Goal: Task Accomplishment & Management: Complete application form

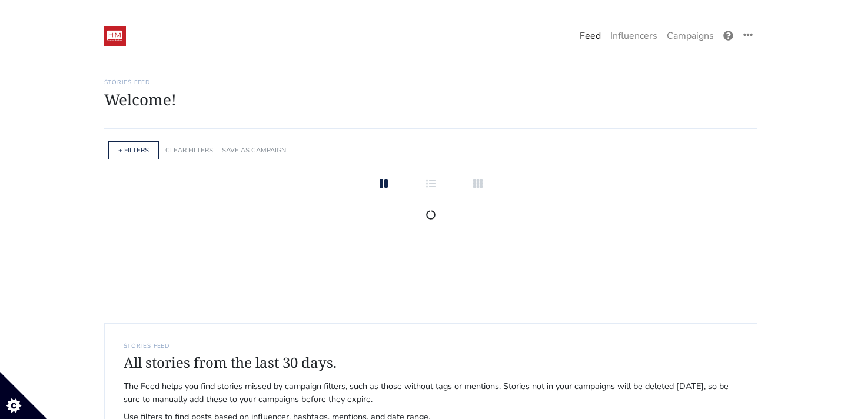
scroll to position [65, 0]
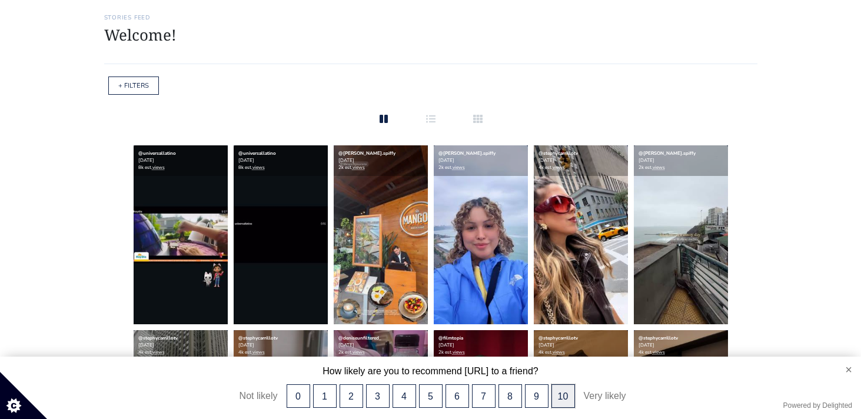
click at [562, 398] on button "10" at bounding box center [563, 396] width 24 height 24
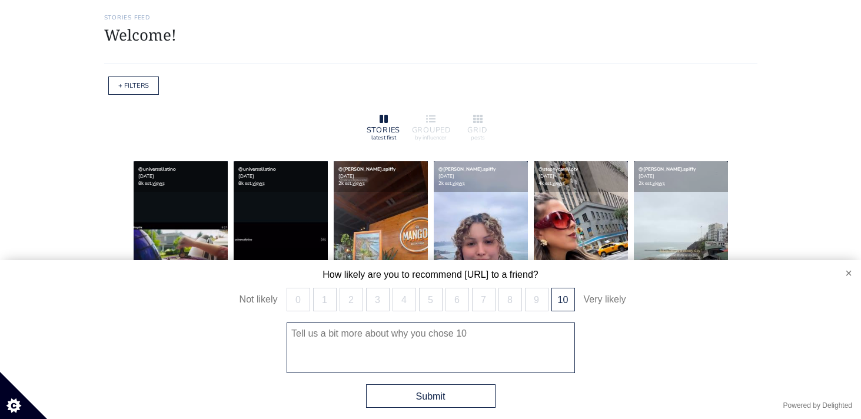
scroll to position [0, 0]
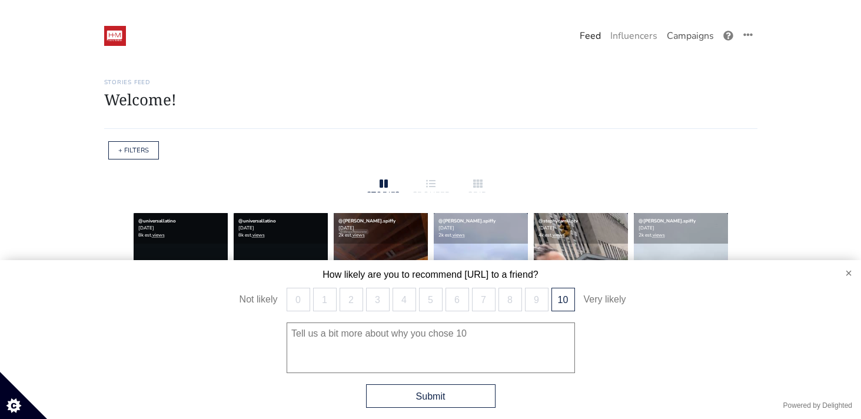
click at [692, 34] on link "Campaigns" at bounding box center [690, 36] width 56 height 24
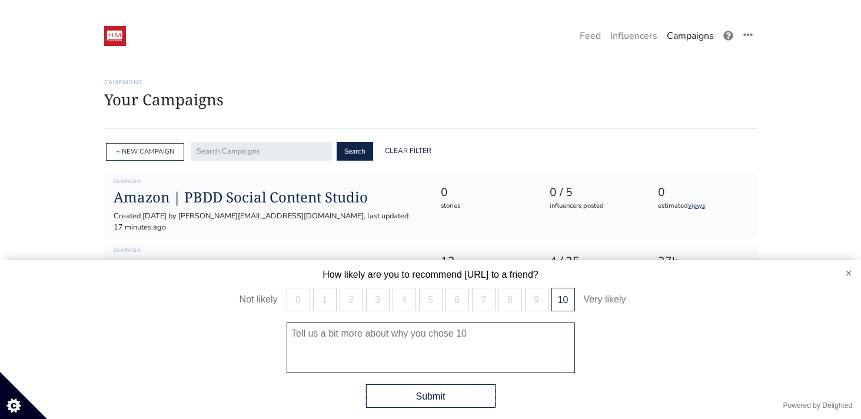
drag, startPoint x: 459, startPoint y: 405, endPoint x: 358, endPoint y: 330, distance: 125.8
click at [459, 405] on button "Submit" at bounding box center [430, 396] width 129 height 24
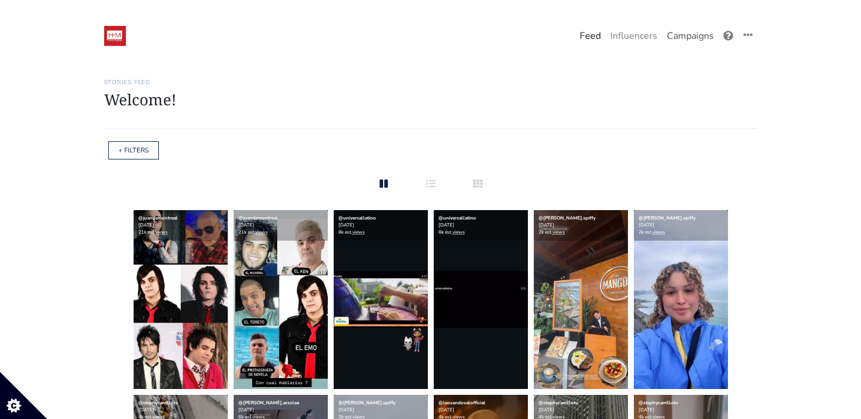
click at [698, 35] on link "Campaigns" at bounding box center [690, 36] width 56 height 24
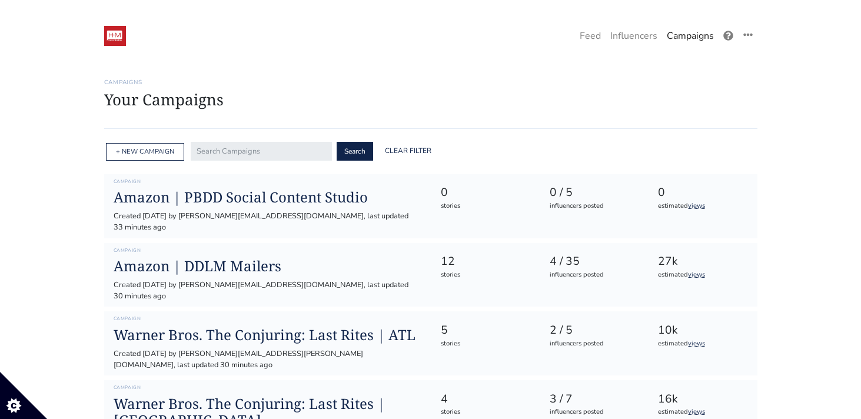
click at [159, 160] on div "+ NEW CAMPAIGN" at bounding box center [145, 152] width 78 height 18
click at [157, 150] on link "+ NEW CAMPAIGN" at bounding box center [145, 151] width 58 height 9
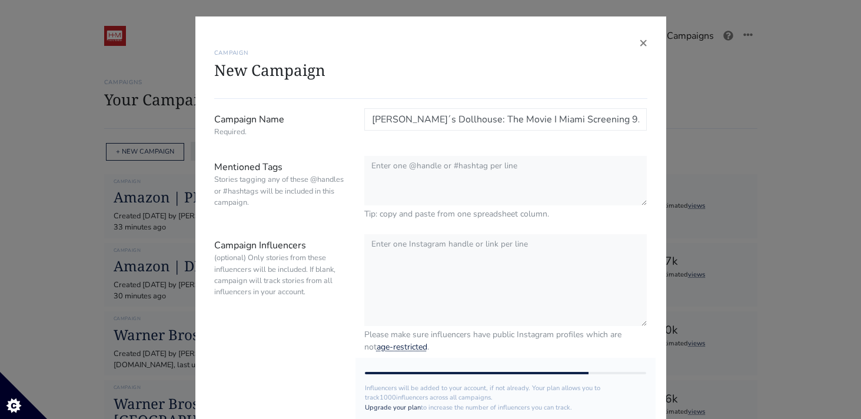
type input "[PERSON_NAME]´s Dollhouse: The Movie I Miami Screening 9.13"
click at [384, 171] on textarea "Mentioned Tags Stories tagging any of these @handles or #hashtags will be inclu…" at bounding box center [505, 181] width 283 height 51
paste textarea "#GabbysDollhouse | @gabbysdollhouse | @dreamworks | @hm_comms"
click at [458, 172] on textarea "#GabbysDollhouse | @gabbysdollhouse | @dreamworks | @hm_comms" at bounding box center [505, 181] width 283 height 51
click at [540, 171] on textarea "#GabbysDollhouse @gabbysdollhouse | @dreamworks | @hm_comms" at bounding box center [505, 181] width 283 height 51
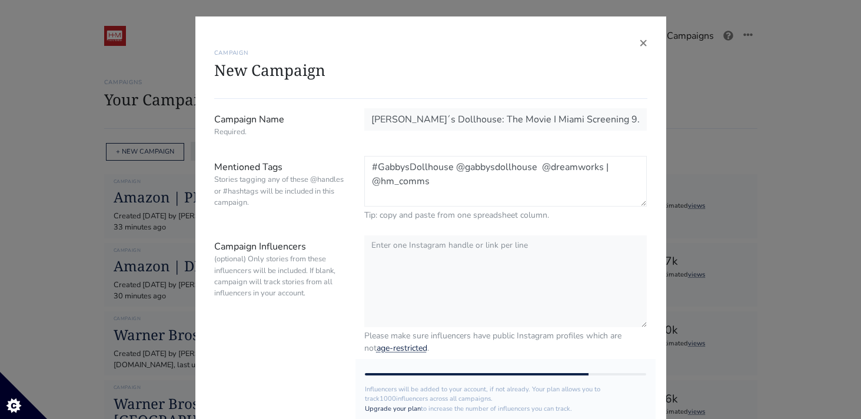
click at [608, 172] on textarea "#GabbysDollhouse @gabbysdollhouse @dreamworks | @hm_comms" at bounding box center [505, 181] width 283 height 51
type textarea "#GabbysDollhouse @gabbysdollhouse @dreamworks @hm_comms"
click at [404, 249] on textarea "Campaign Influencers (optional) Only stories from these influencers will be inc…" at bounding box center [505, 280] width 283 height 93
paste textarea "@chiquibabyla"
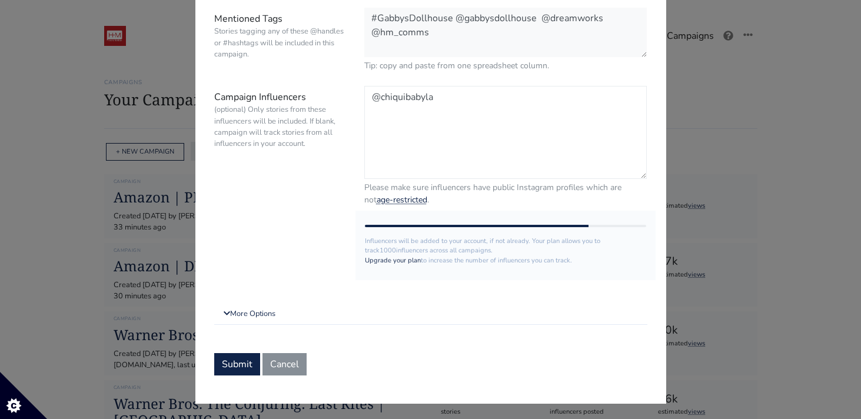
scroll to position [149, 0]
type textarea "@chiquibabyla"
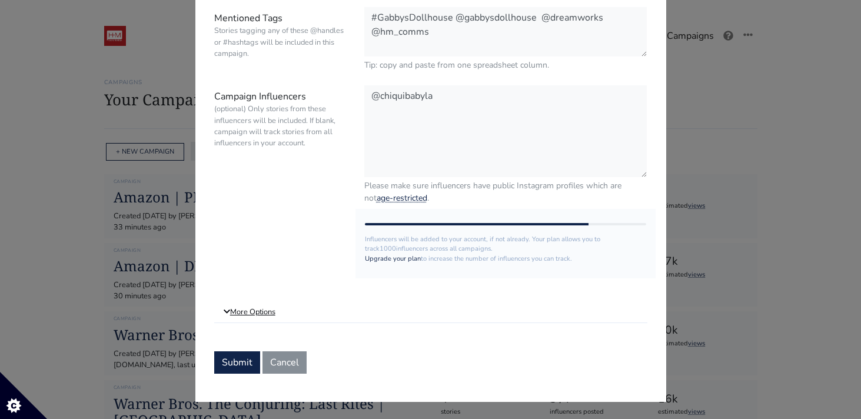
click at [256, 315] on link "More Options" at bounding box center [430, 312] width 433 height 21
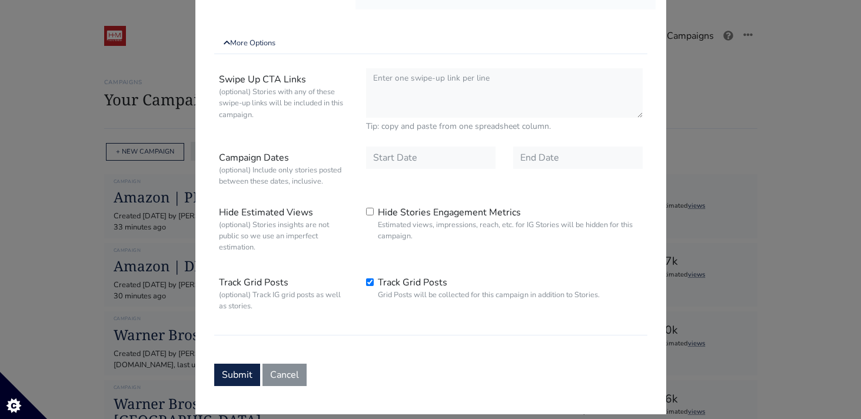
scroll to position [429, 0]
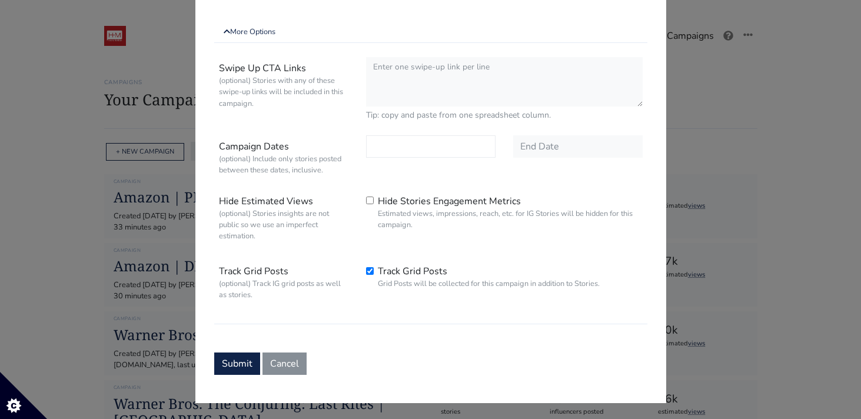
click at [400, 152] on input "text" at bounding box center [430, 146] width 129 height 22
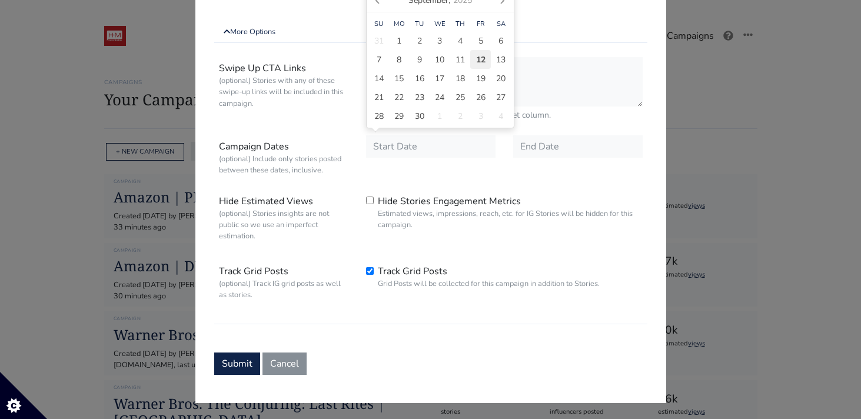
click at [485, 56] on div "12" at bounding box center [480, 59] width 21 height 19
type input "[DATE]"
click at [545, 152] on input "text" at bounding box center [577, 146] width 129 height 22
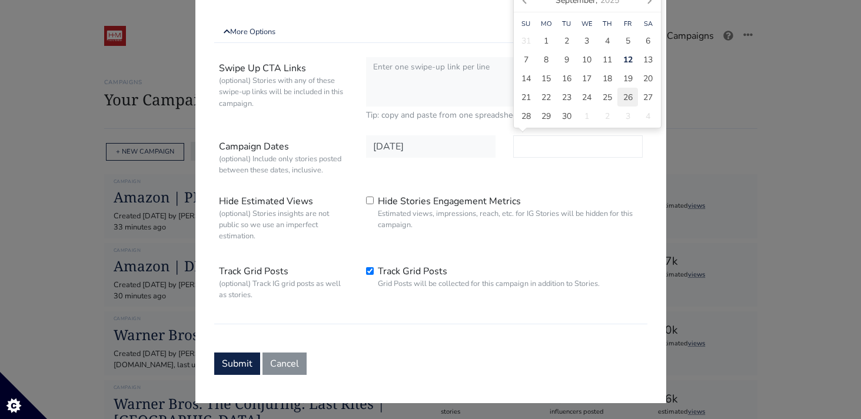
click at [626, 95] on span "26" at bounding box center [627, 97] width 9 height 12
type input "2025-09-26"
click at [573, 188] on div "Swipe Up CTA Links (optional) Stories with any of these swipe-up links will be …" at bounding box center [430, 188] width 433 height 272
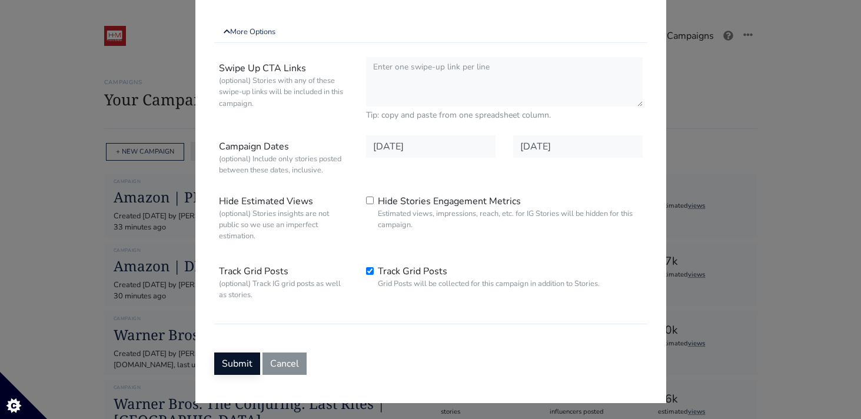
click at [234, 362] on button "Submit" at bounding box center [237, 363] width 46 height 22
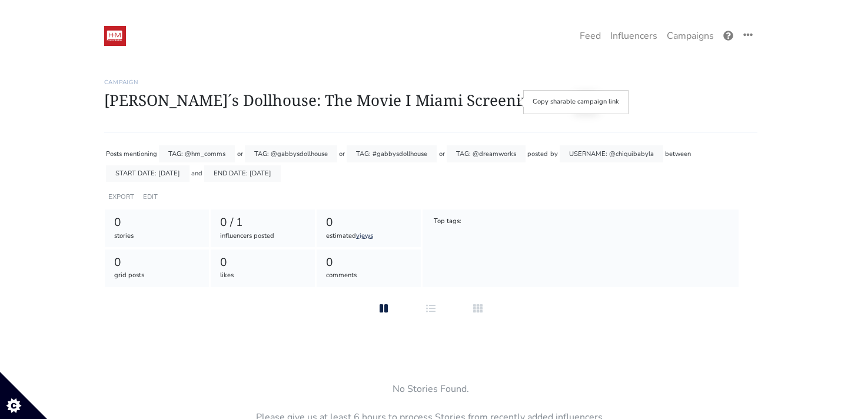
click at [581, 102] on icon at bounding box center [585, 101] width 9 height 9
